Goal: Task Accomplishment & Management: Manage account settings

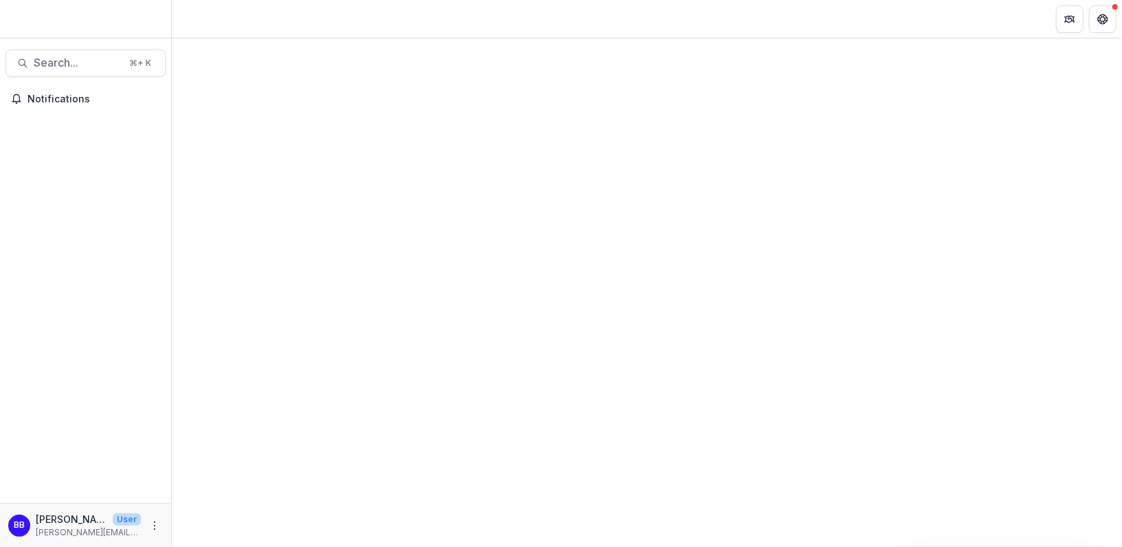
click at [55, 21] on div at bounding box center [85, 21] width 171 height 32
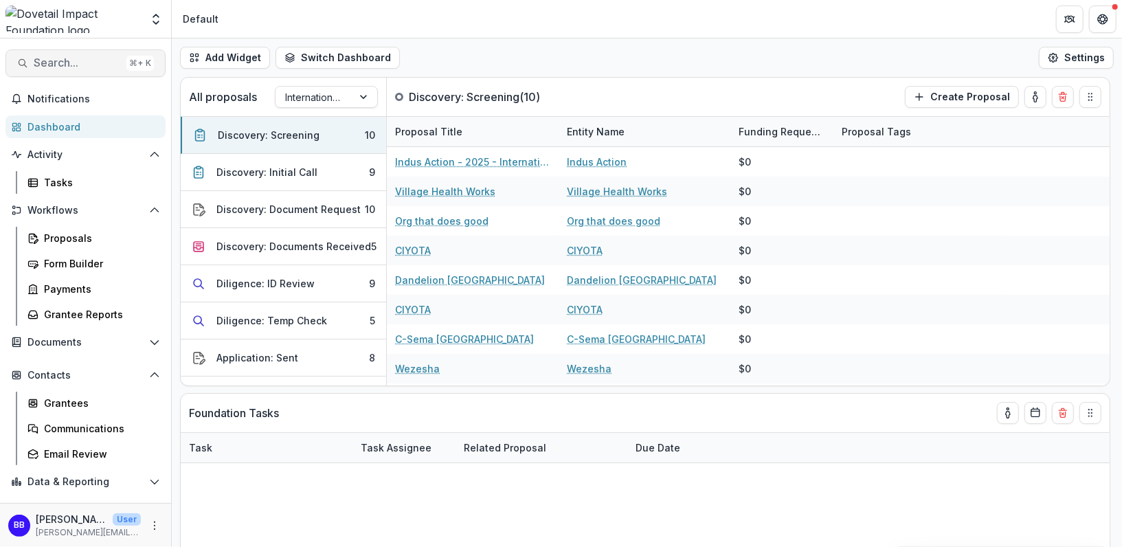
click at [78, 65] on span "Search..." at bounding box center [77, 62] width 87 height 13
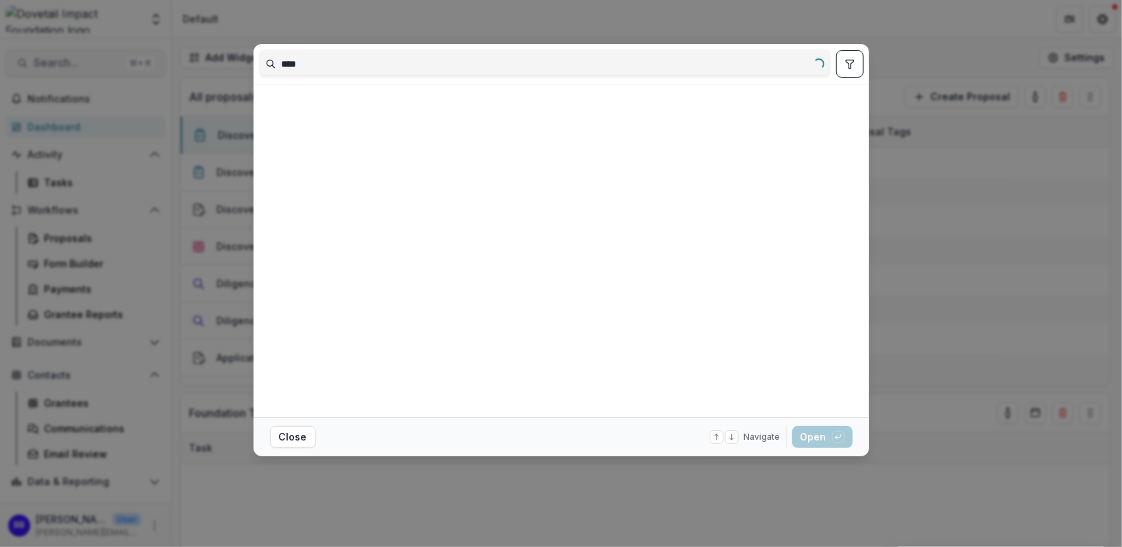
type input "*****"
select select "******"
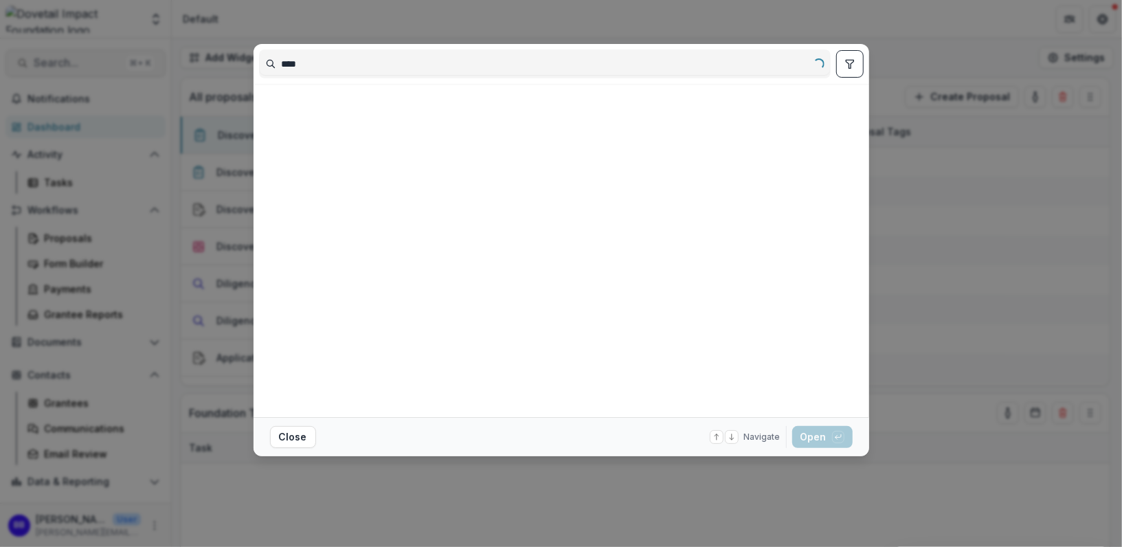
select select "******"
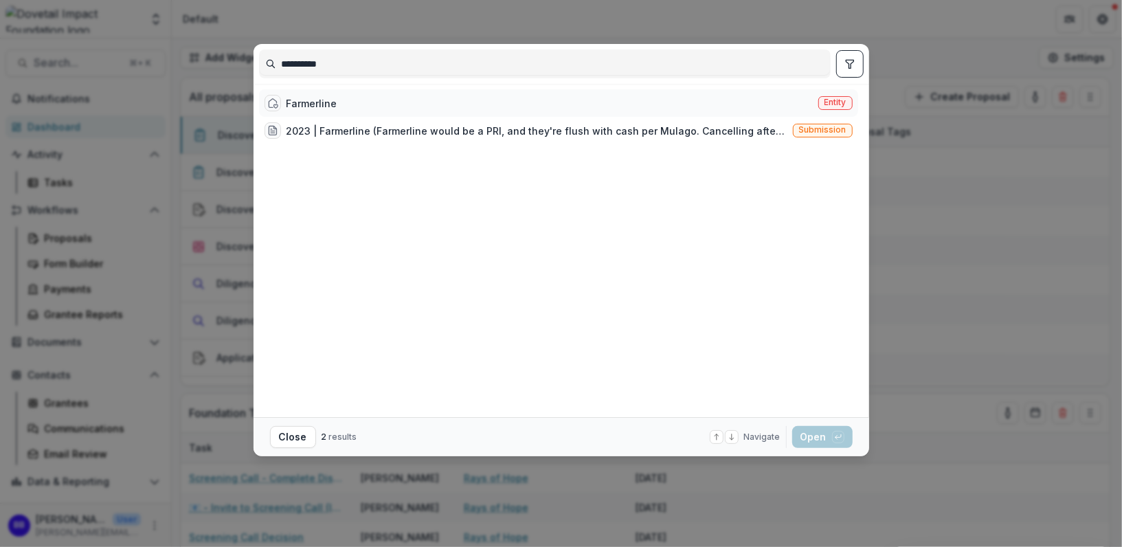
type input "**********"
click at [361, 107] on div "Farmerline Entity" at bounding box center [558, 102] width 599 height 27
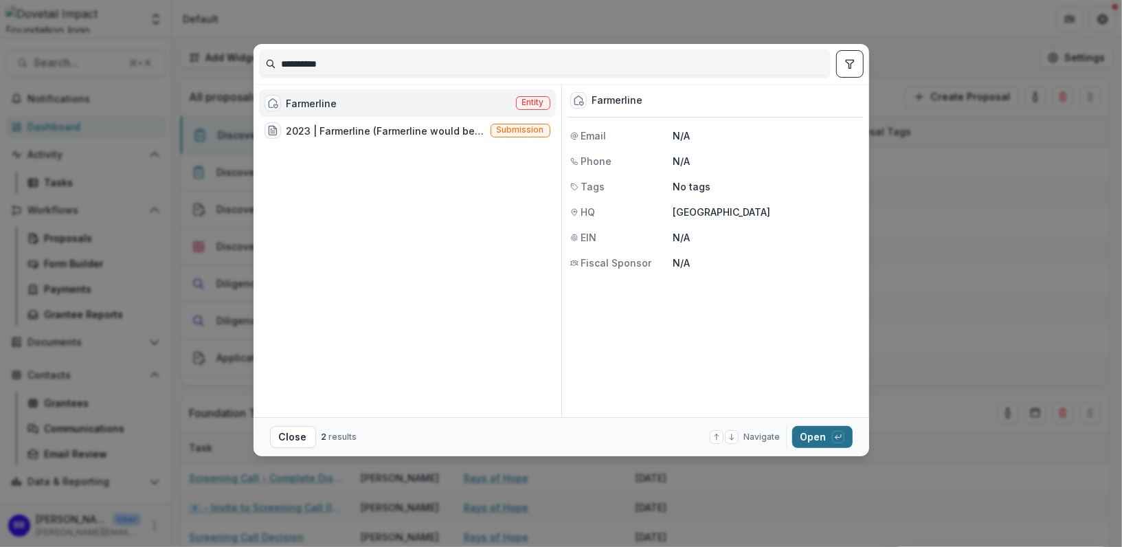
click at [818, 443] on button "Open with enter key" at bounding box center [822, 437] width 60 height 22
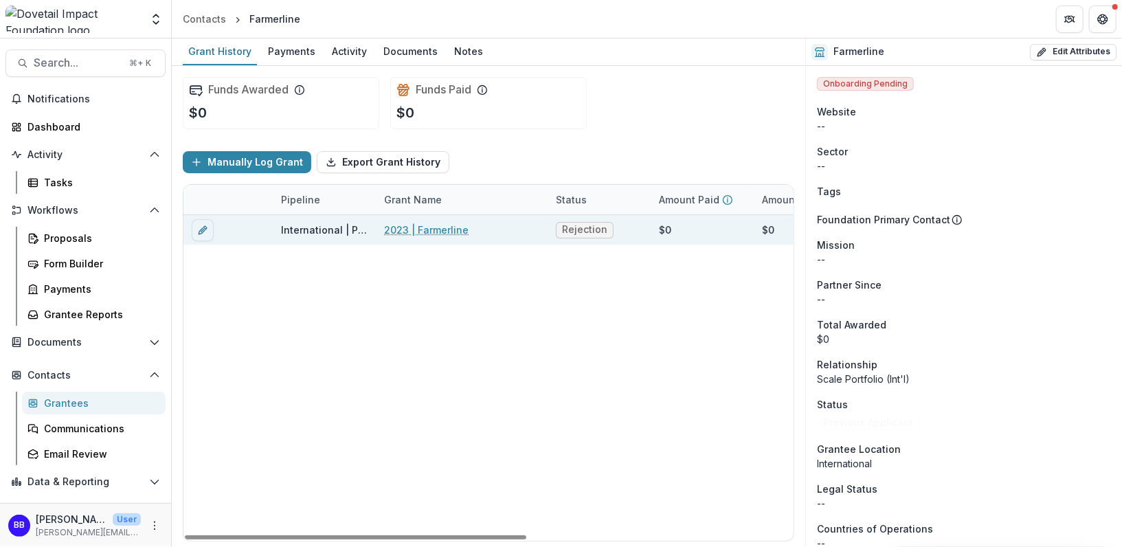
click at [593, 227] on span "Rejection" at bounding box center [584, 230] width 45 height 12
click at [410, 228] on link "2023 | Farmerline" at bounding box center [426, 230] width 85 height 14
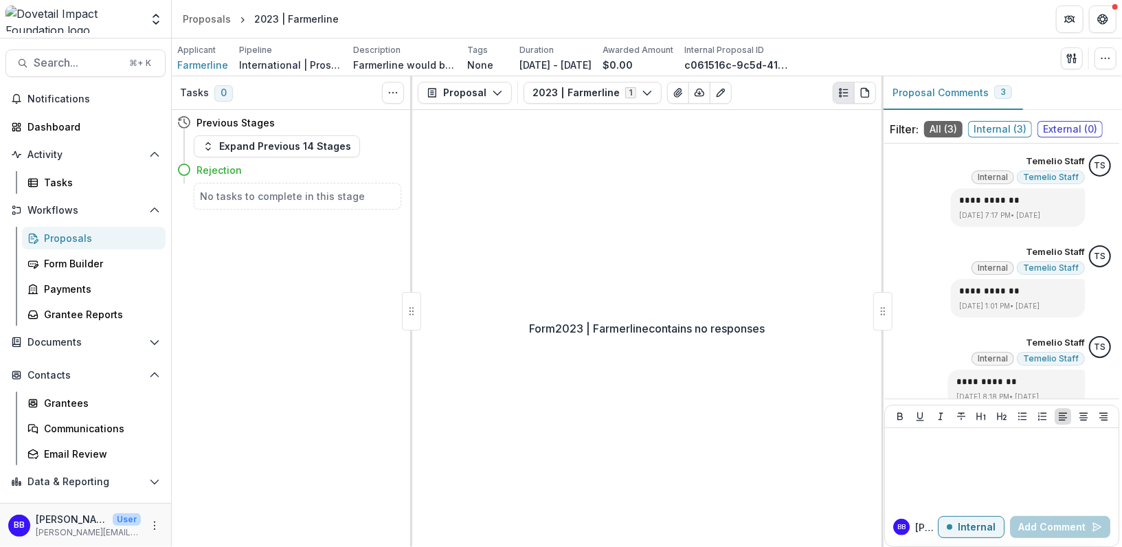
click at [667, 327] on p "Form 2023 | Farmerline contains no responses" at bounding box center [647, 328] width 236 height 16
click at [666, 328] on p "Form 2023 | Farmerline contains no responses" at bounding box center [647, 328] width 236 height 16
click at [753, 312] on div "Form 2023 | Farmerline contains no responses" at bounding box center [646, 328] width 469 height 437
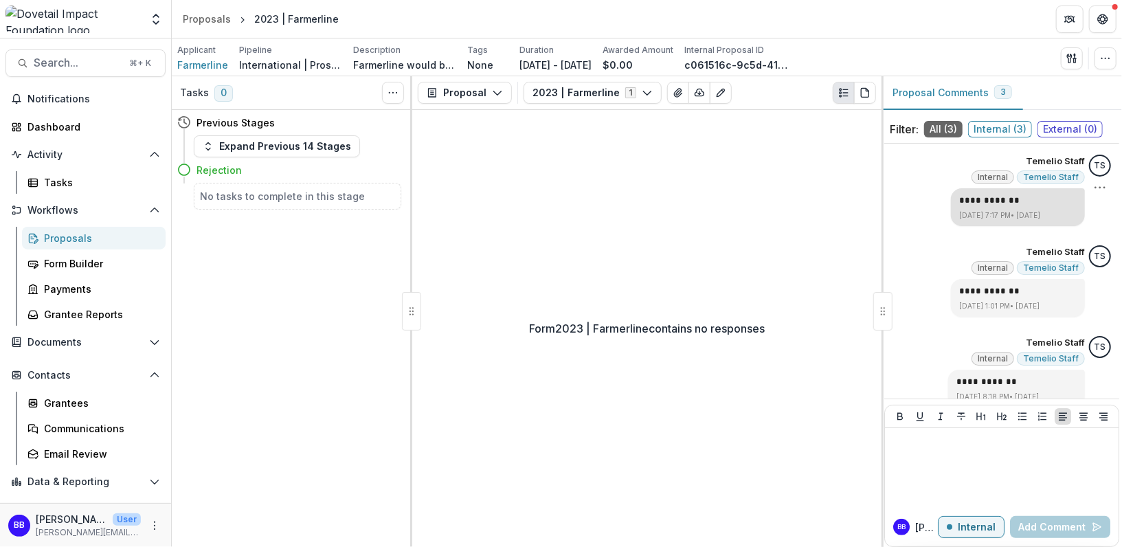
scroll to position [14, 0]
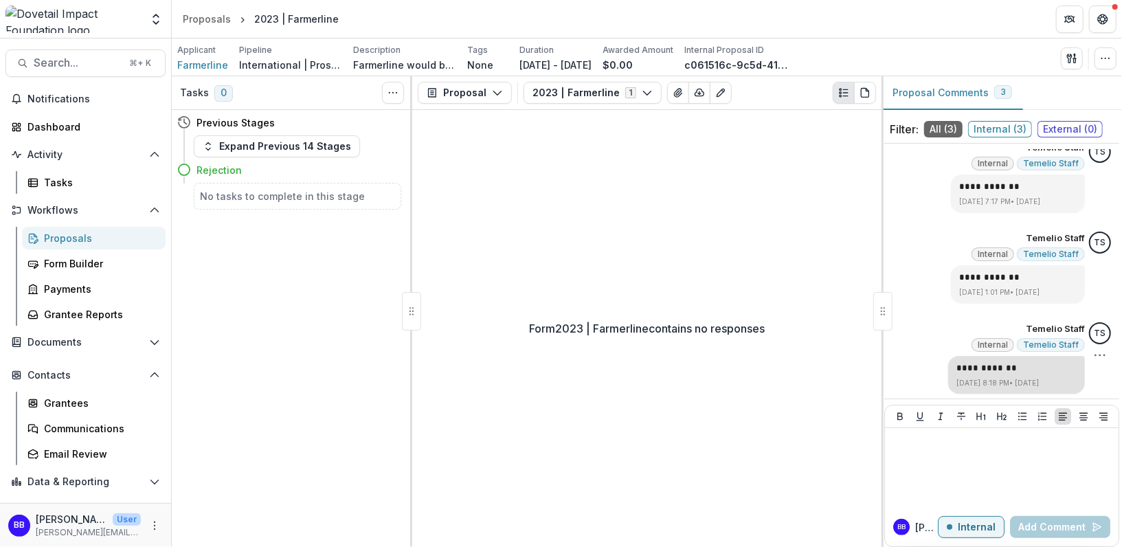
click at [967, 361] on p "**********" at bounding box center [1016, 368] width 120 height 14
click at [318, 14] on div "2023 | Farmerline" at bounding box center [296, 19] width 85 height 14
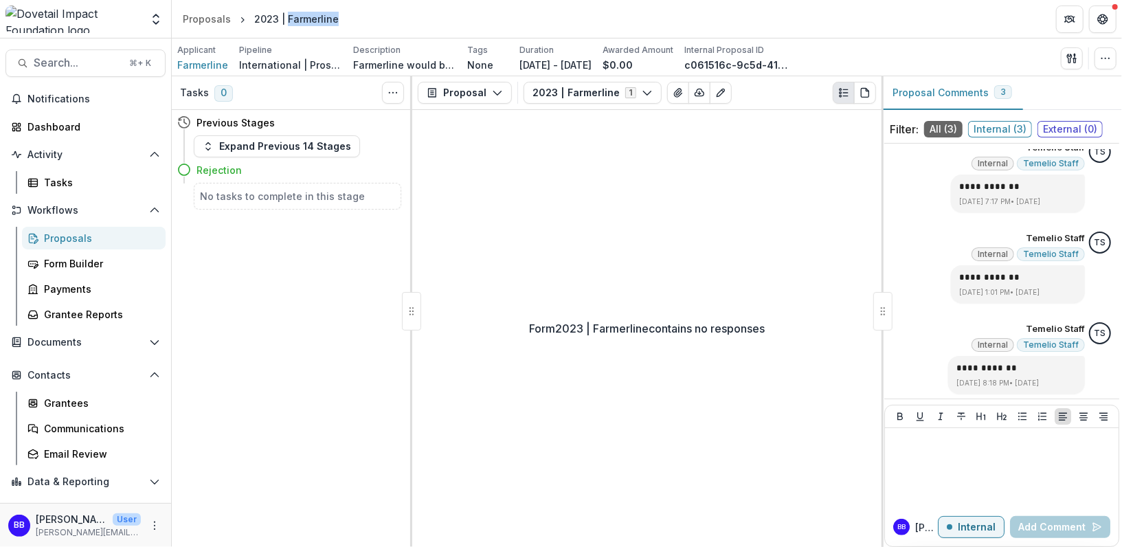
click at [318, 14] on div "2023 | Farmerline" at bounding box center [296, 19] width 85 height 14
copy header "2023 | Farmerline"
click at [391, 56] on div "Description Farmerline would be a PRI, and they're flush with cash per Mulago. …" at bounding box center [404, 58] width 103 height 28
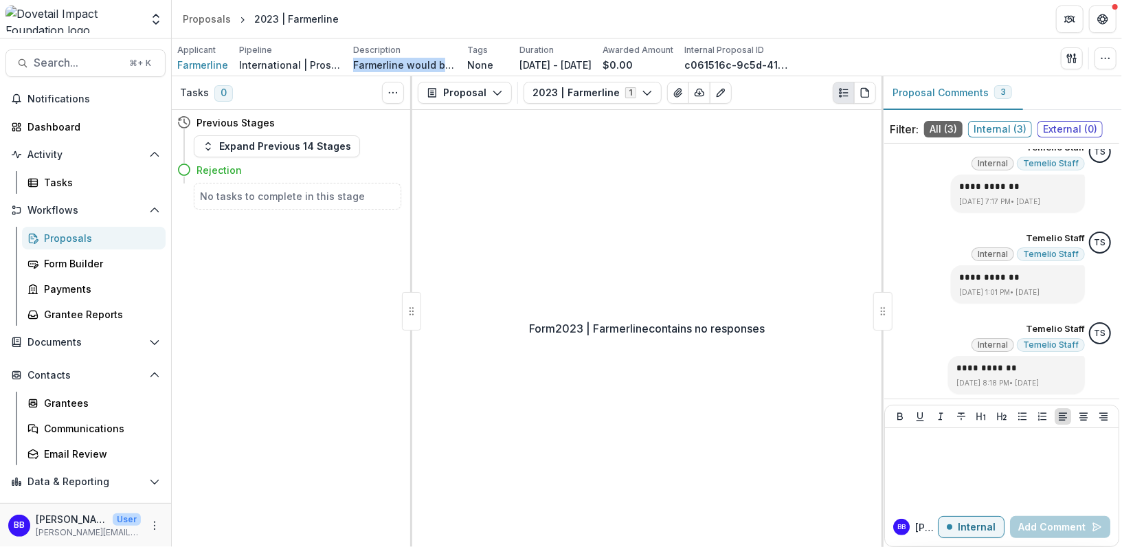
click at [391, 56] on div "Description Farmerline would be a PRI, and they're flush with cash per Mulago. …" at bounding box center [404, 58] width 103 height 28
click at [188, 64] on span "Farmerline" at bounding box center [202, 65] width 51 height 14
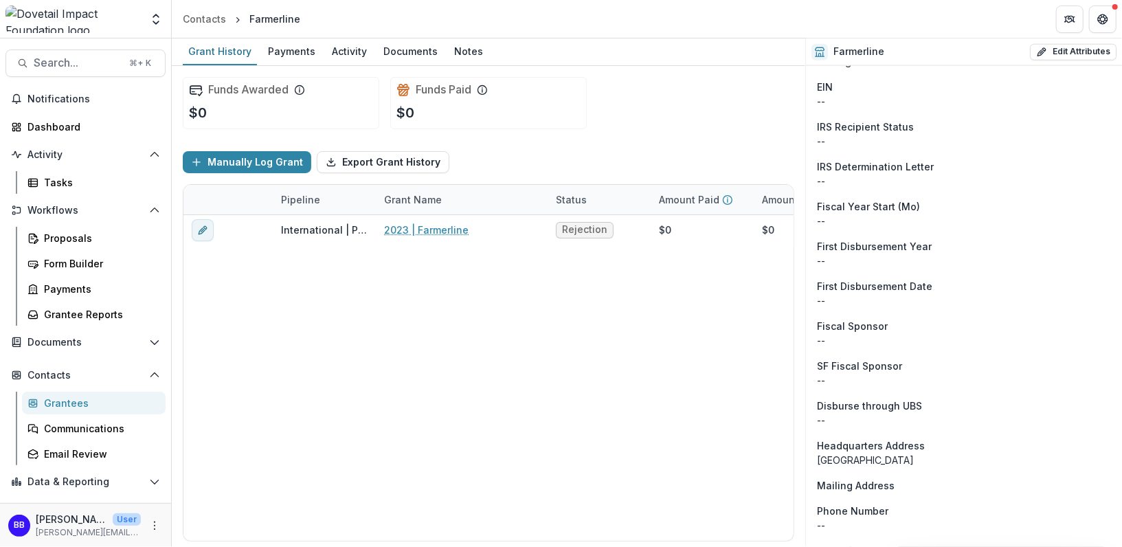
scroll to position [1112, 0]
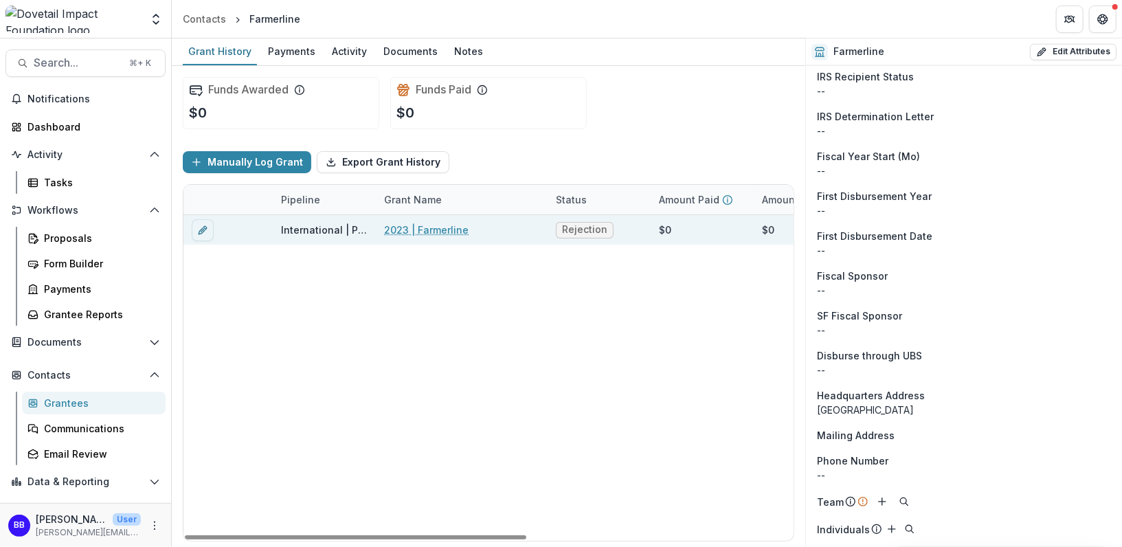
click at [421, 224] on link "2023 | Farmerline" at bounding box center [426, 230] width 85 height 14
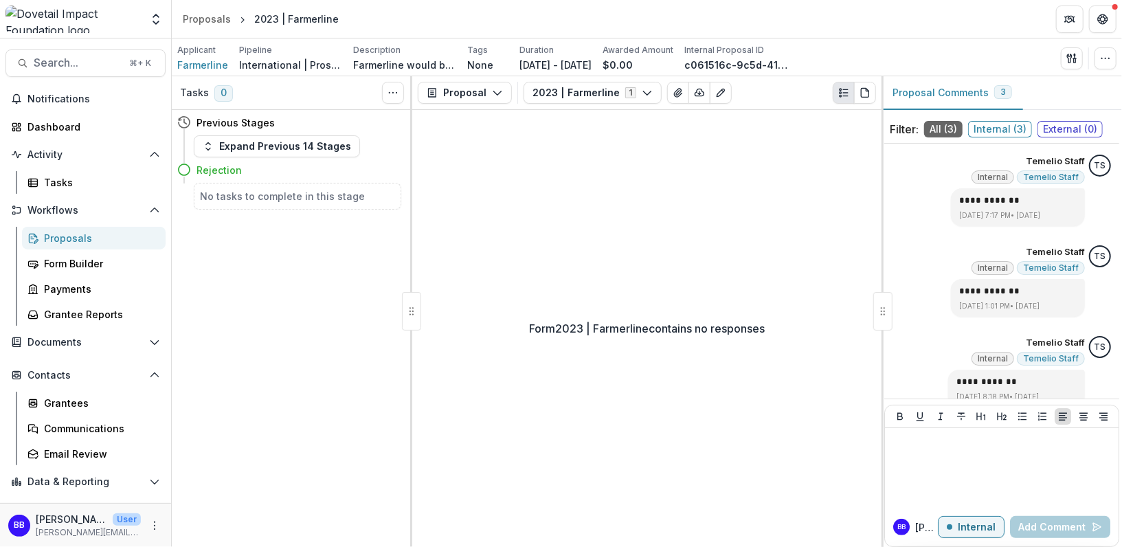
click at [390, 59] on p "Farmerline would be a PRI, and they're flush with cash per Mulago. Cancelling a…" at bounding box center [404, 65] width 103 height 14
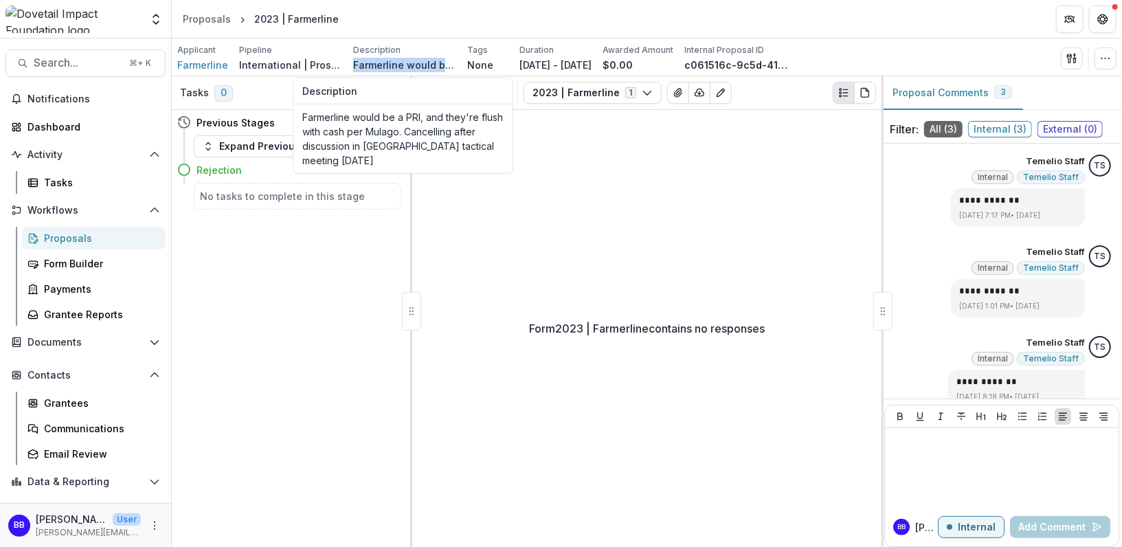
click at [390, 59] on p "Farmerline would be a PRI, and they're flush with cash per Mulago. Cancelling a…" at bounding box center [404, 65] width 103 height 14
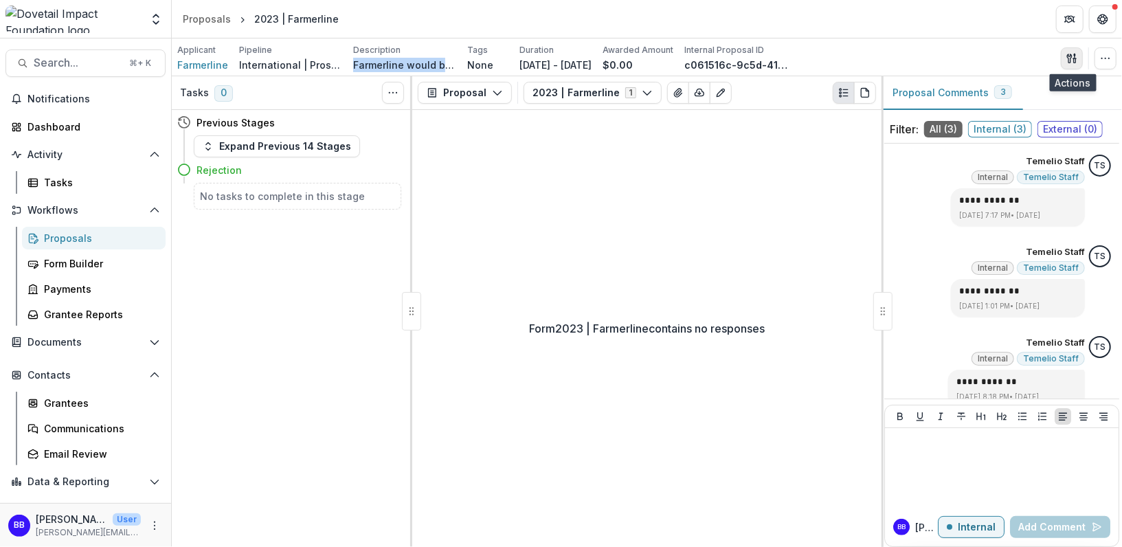
click at [1069, 63] on icon "button" at bounding box center [1071, 58] width 11 height 11
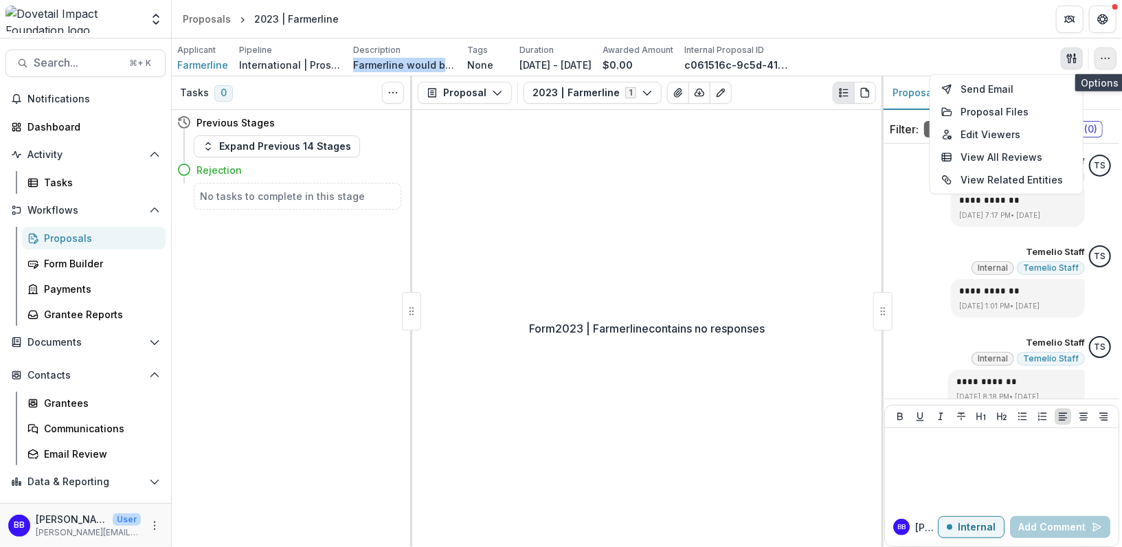
click at [1112, 47] on button "button" at bounding box center [1106, 58] width 22 height 22
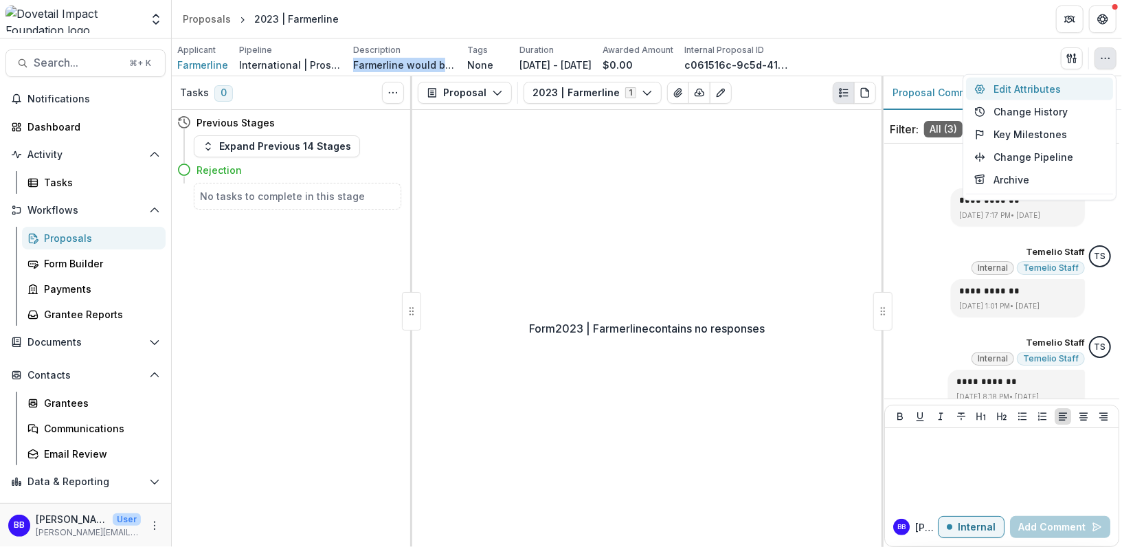
click at [1093, 94] on button "Edit Attributes" at bounding box center [1039, 89] width 147 height 23
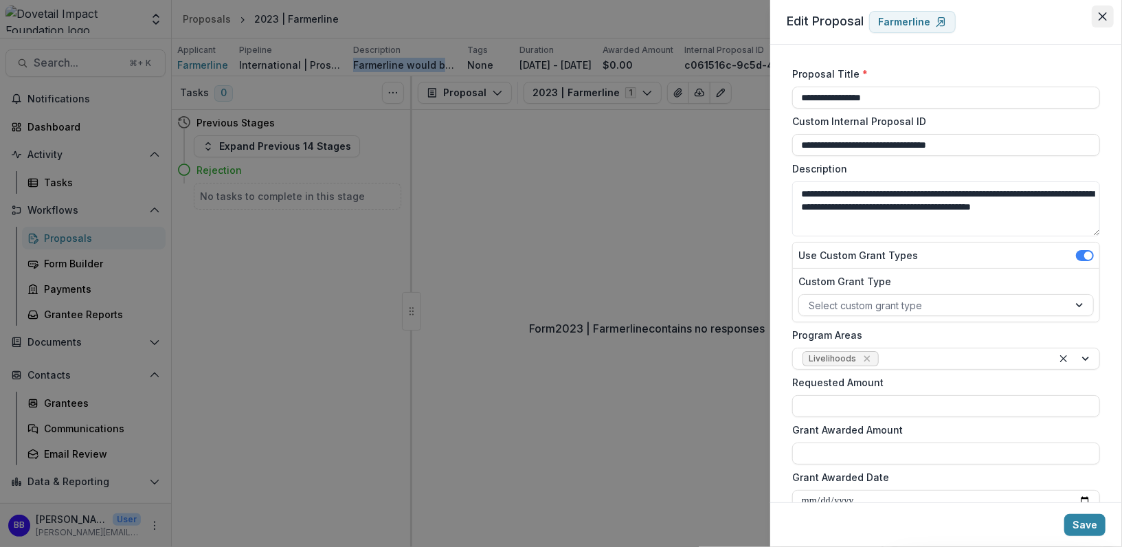
click at [1102, 17] on icon "Close" at bounding box center [1103, 16] width 8 height 8
